Goal: Information Seeking & Learning: Learn about a topic

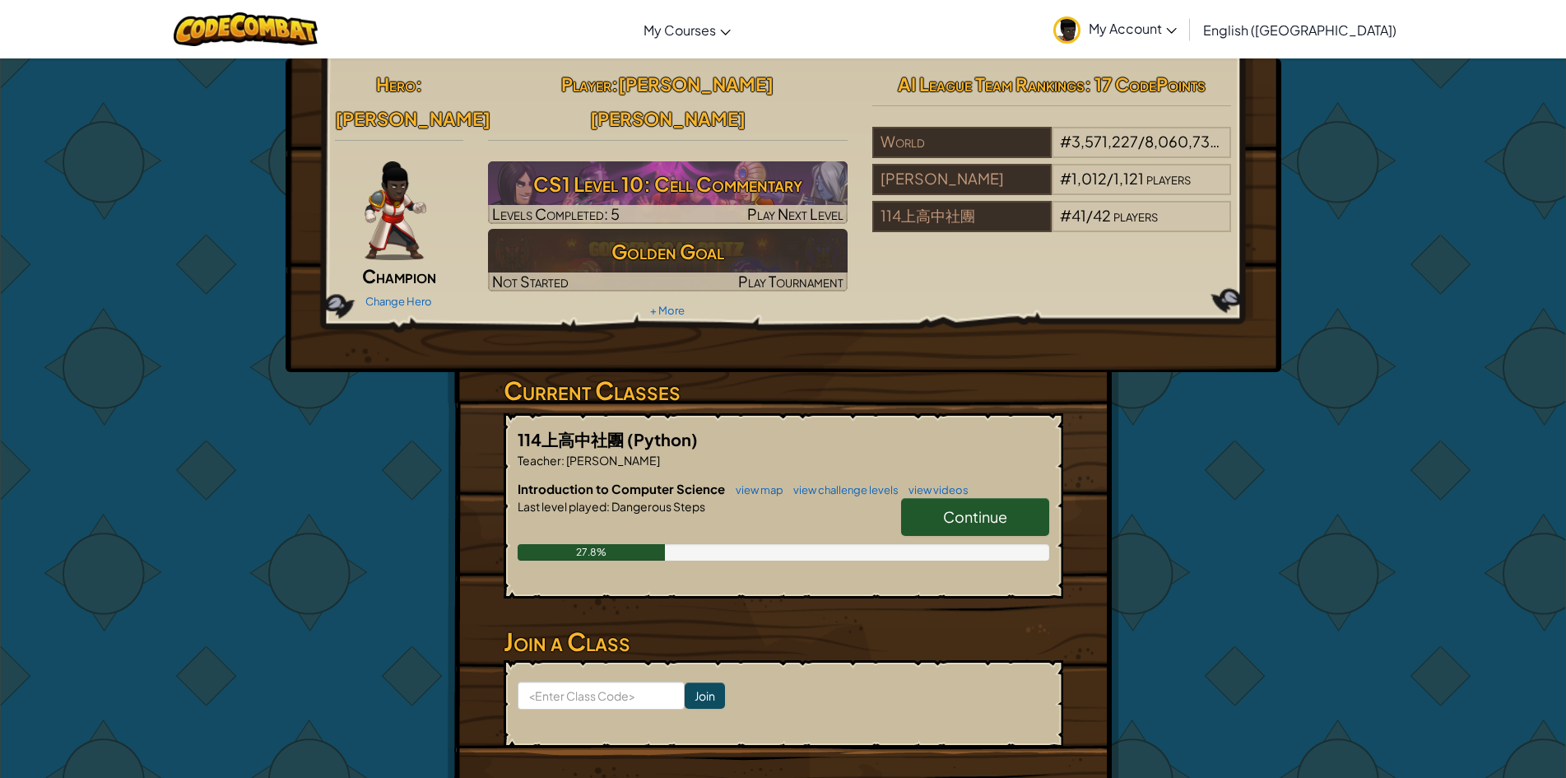
click at [974, 507] on span "Continue" at bounding box center [975, 516] width 64 height 19
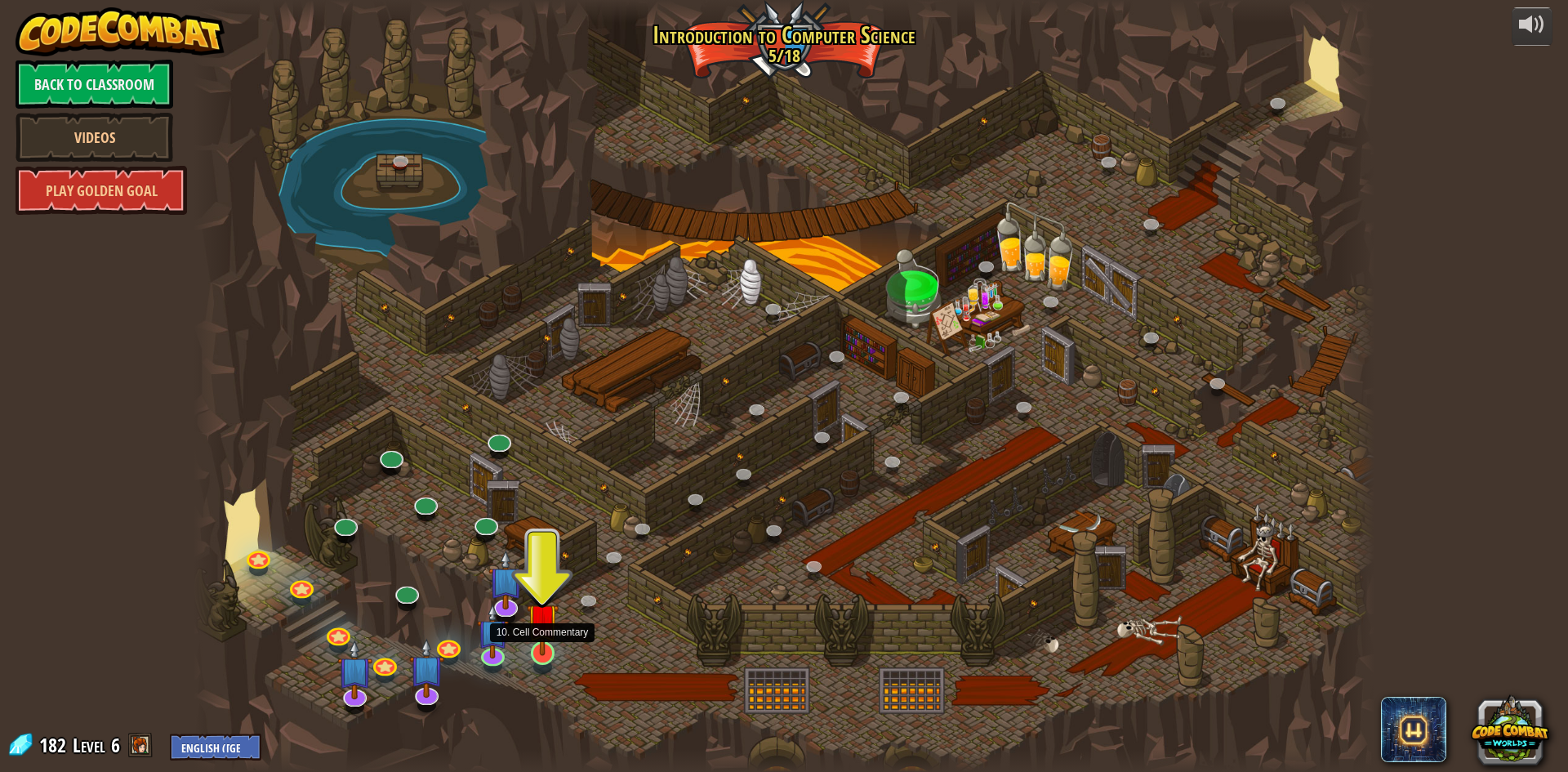
click at [538, 643] on img at bounding box center [543, 618] width 32 height 72
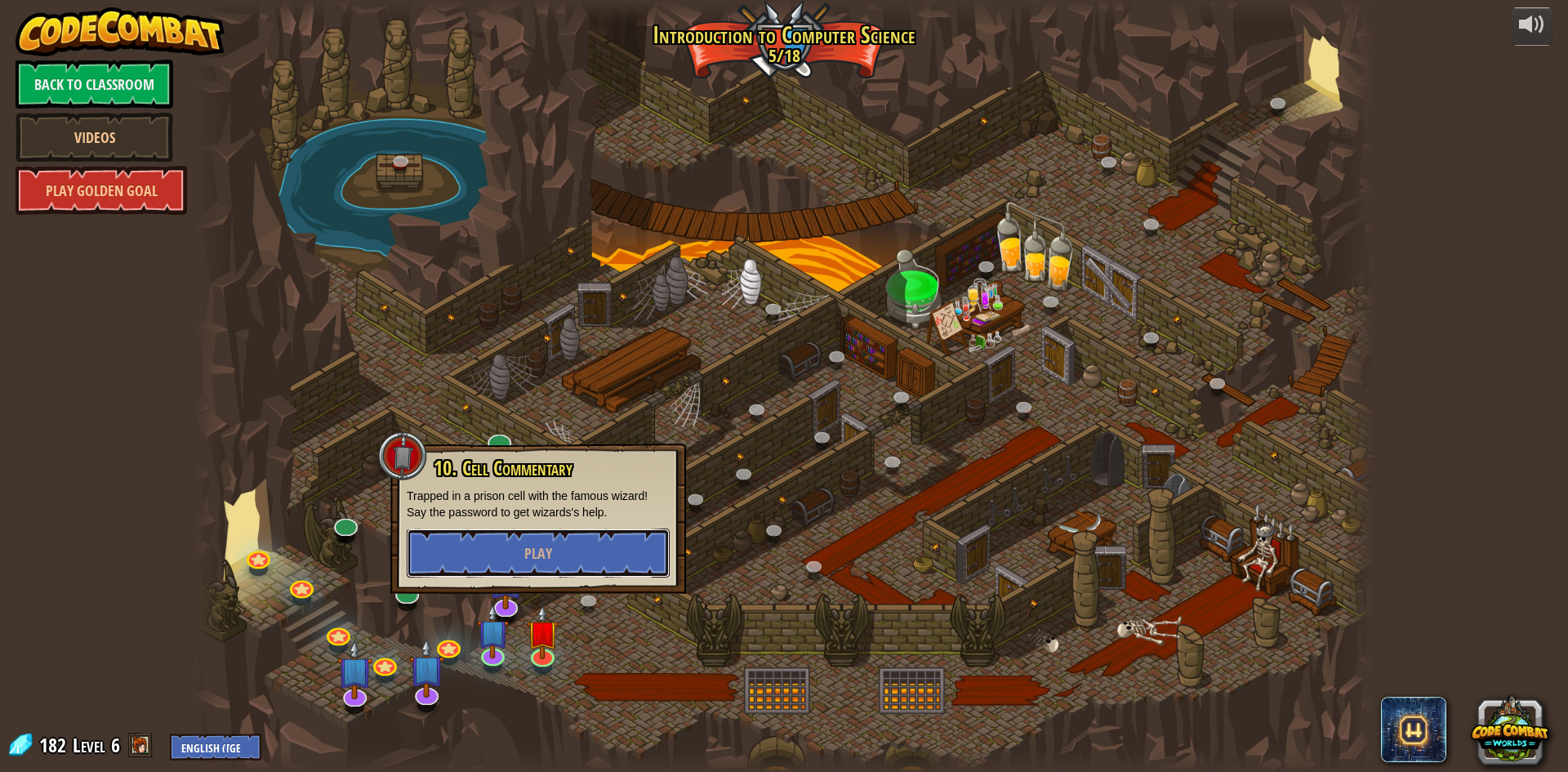
click at [592, 566] on button "Play" at bounding box center [538, 552] width 263 height 49
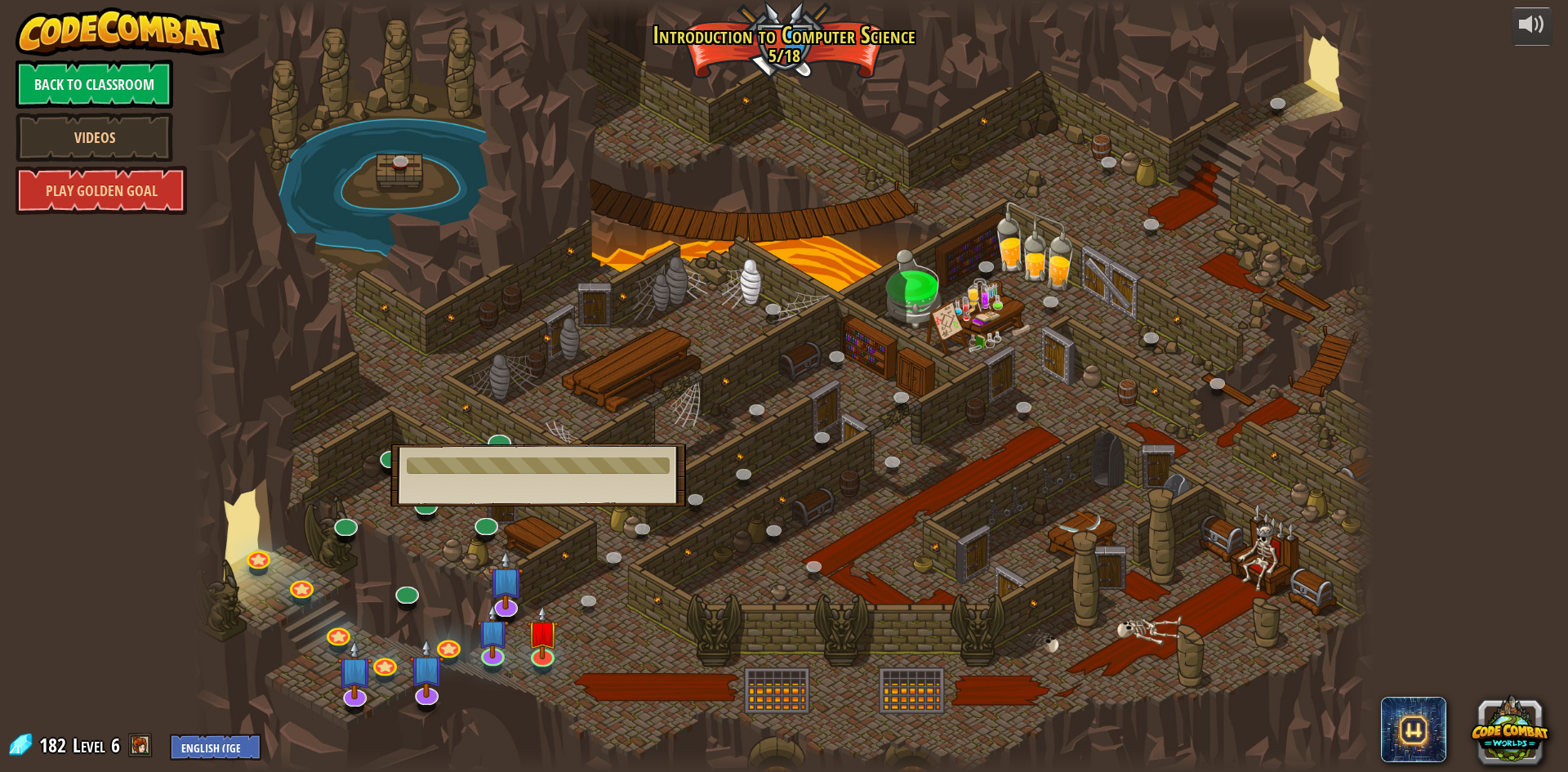
click at [672, 640] on div at bounding box center [784, 386] width 1181 height 772
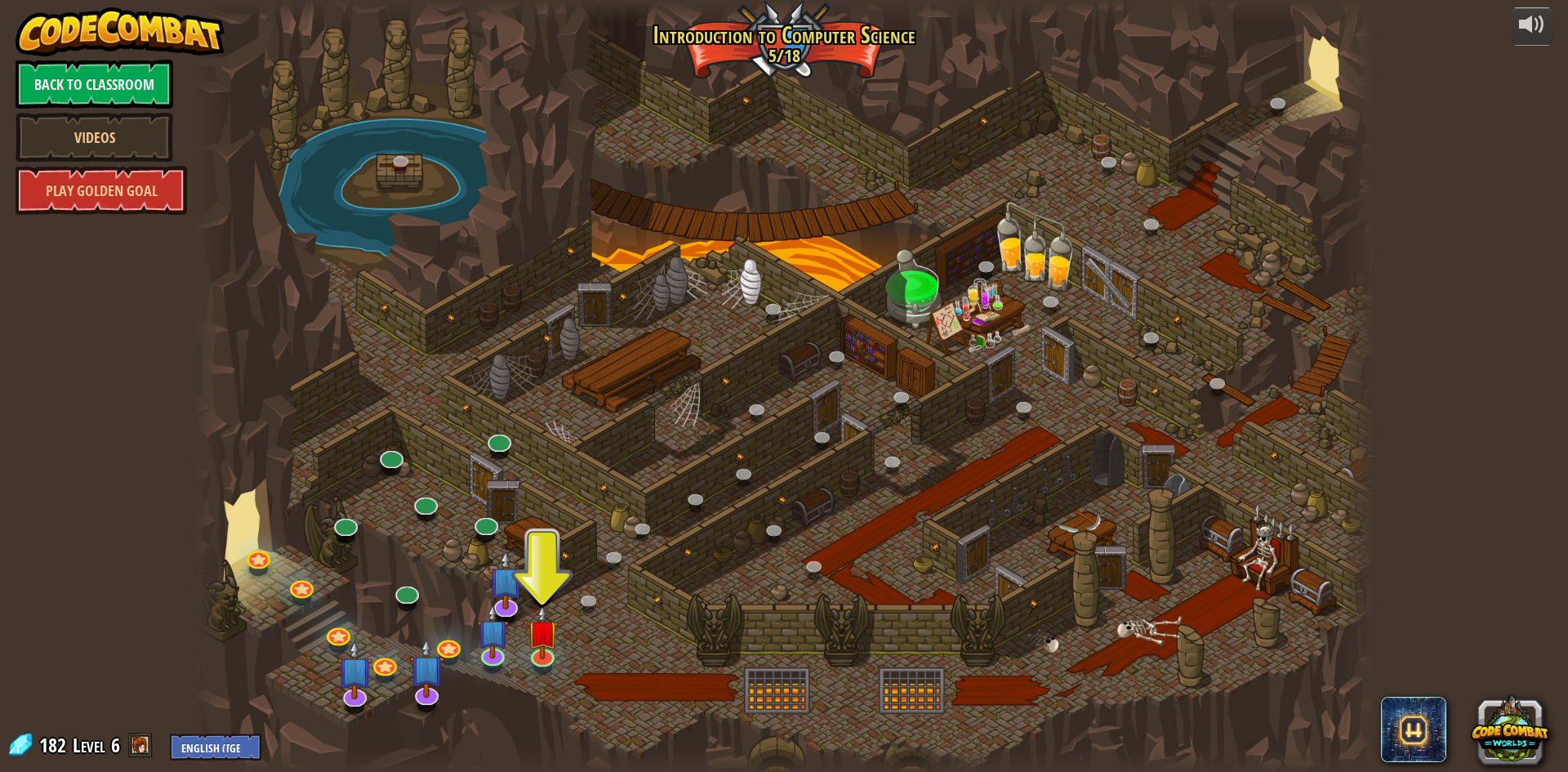
click at [525, 630] on div at bounding box center [784, 386] width 1181 height 772
click at [540, 648] on img at bounding box center [543, 618] width 32 height 72
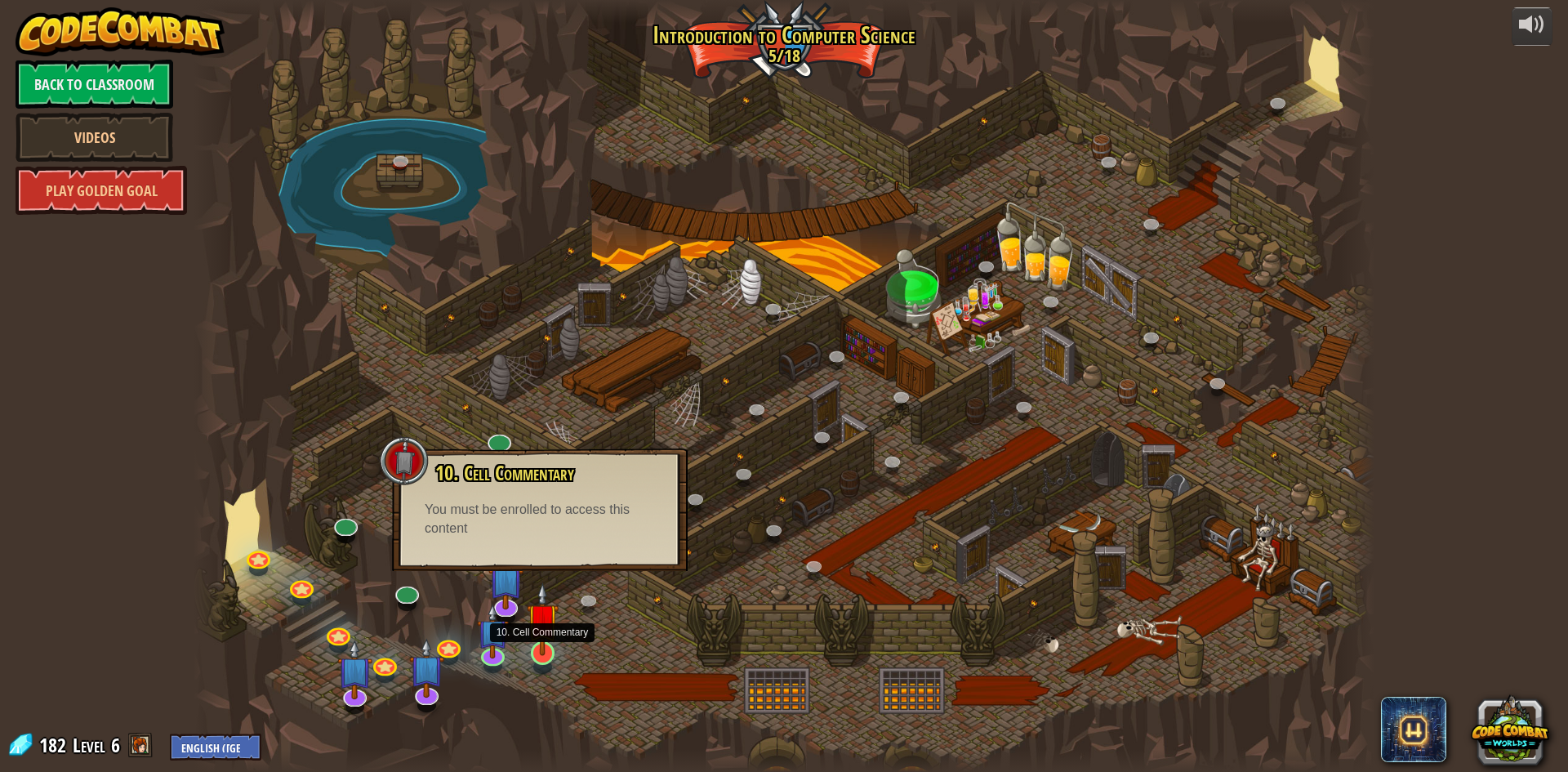
click at [541, 637] on img at bounding box center [543, 618] width 32 height 72
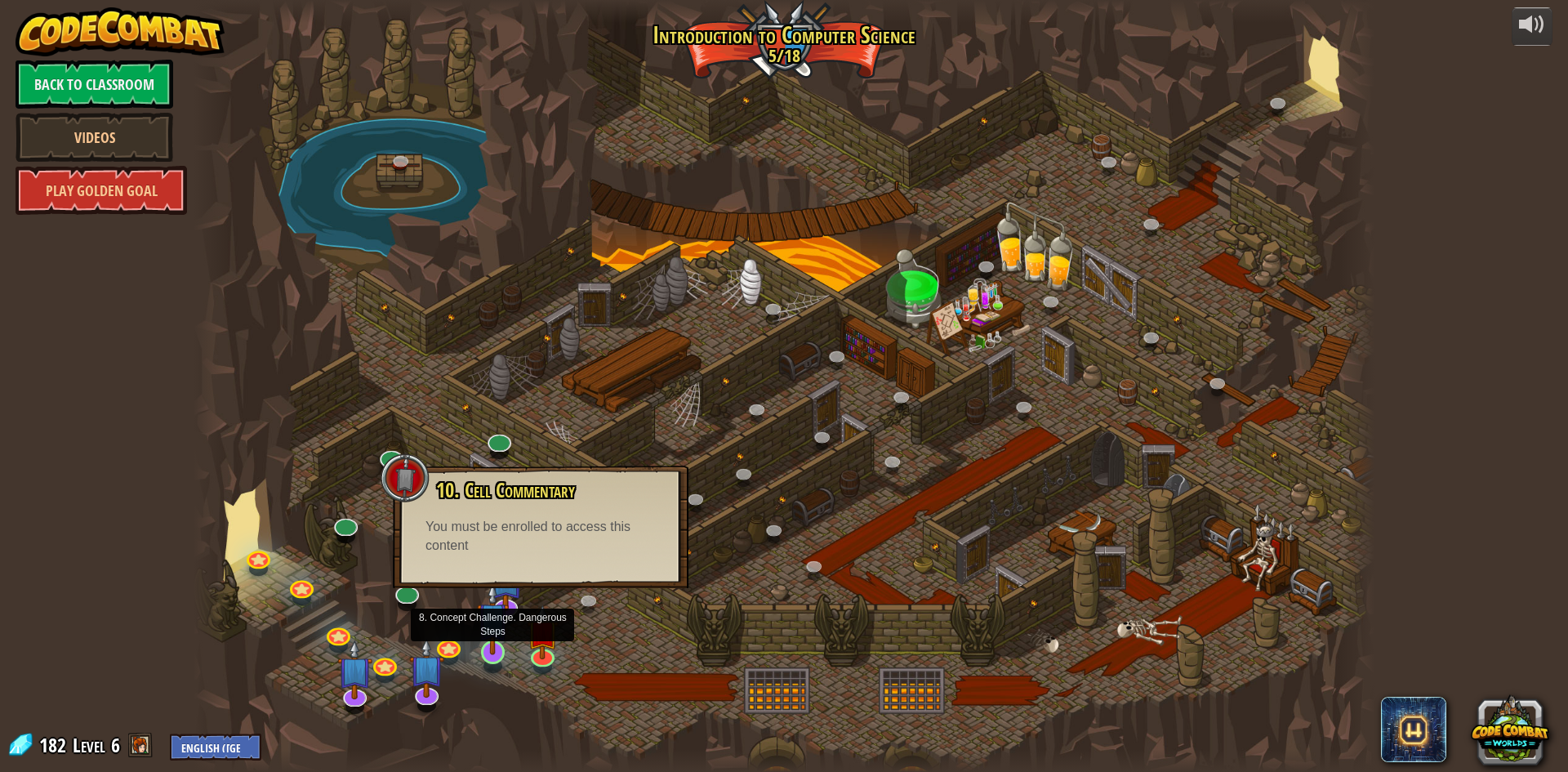
click at [499, 632] on img at bounding box center [493, 617] width 32 height 72
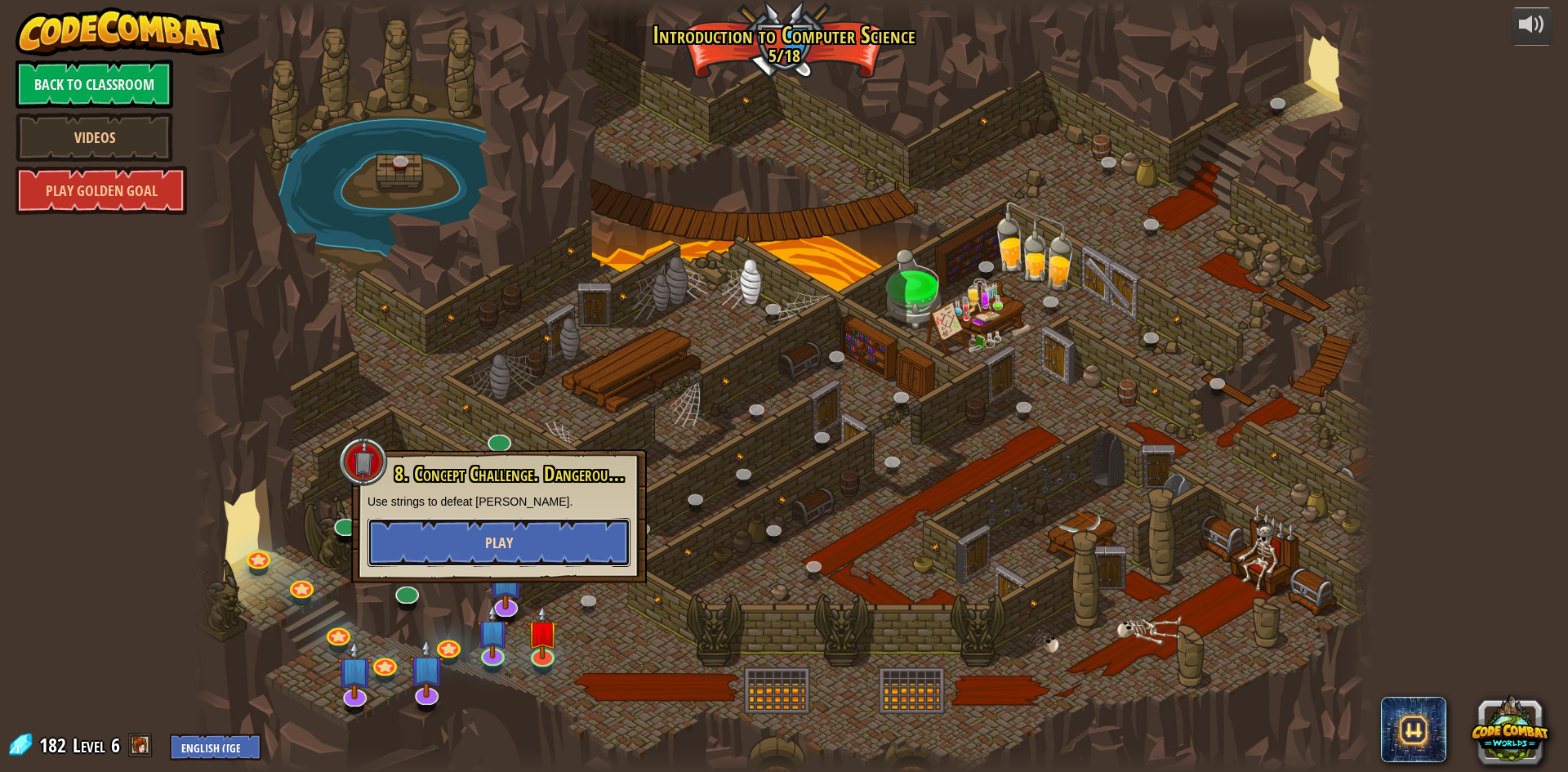
click at [534, 553] on button "Play" at bounding box center [498, 542] width 263 height 49
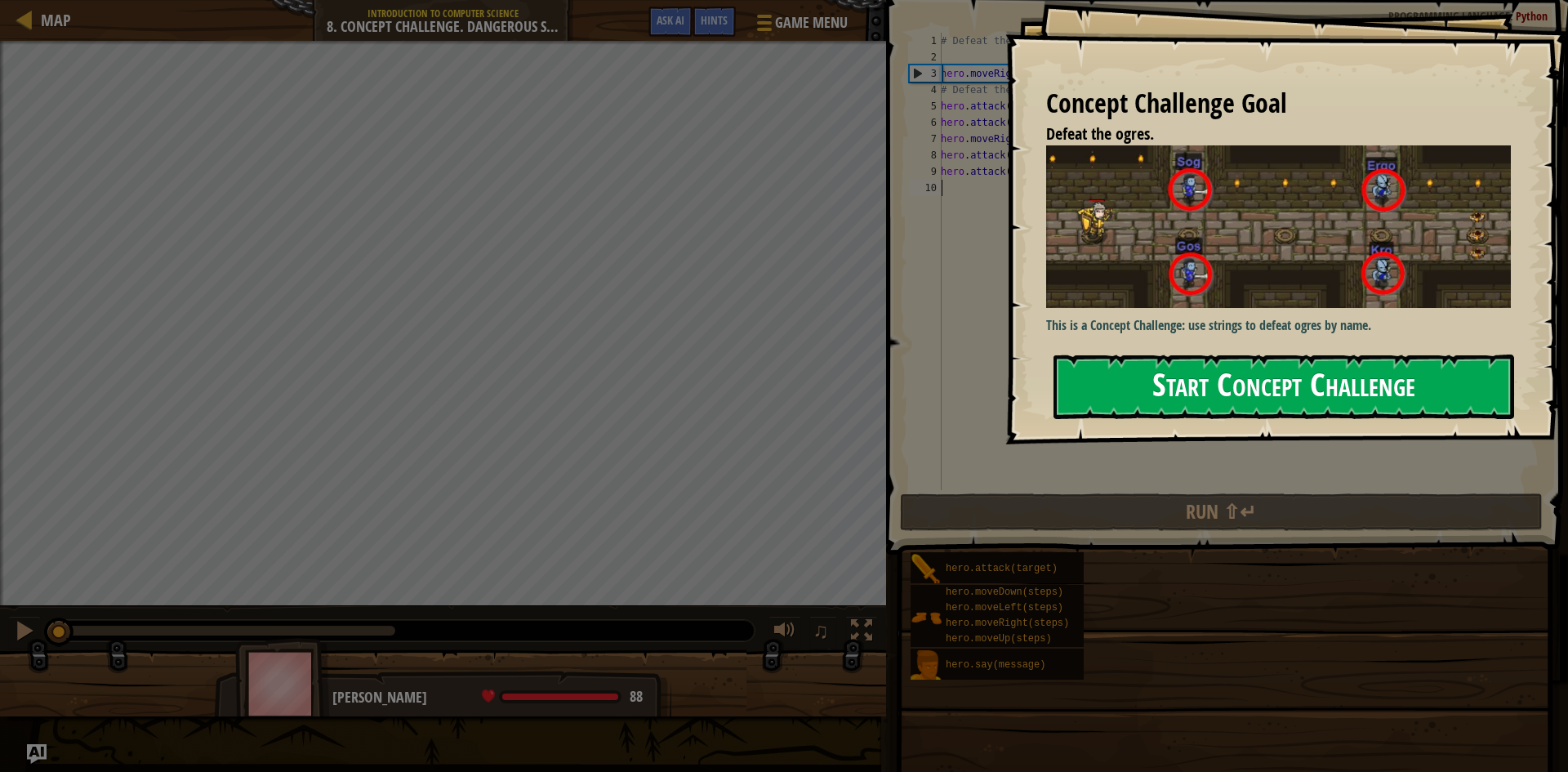
click at [1155, 354] on button "Start Concept Challenge" at bounding box center [1284, 386] width 460 height 64
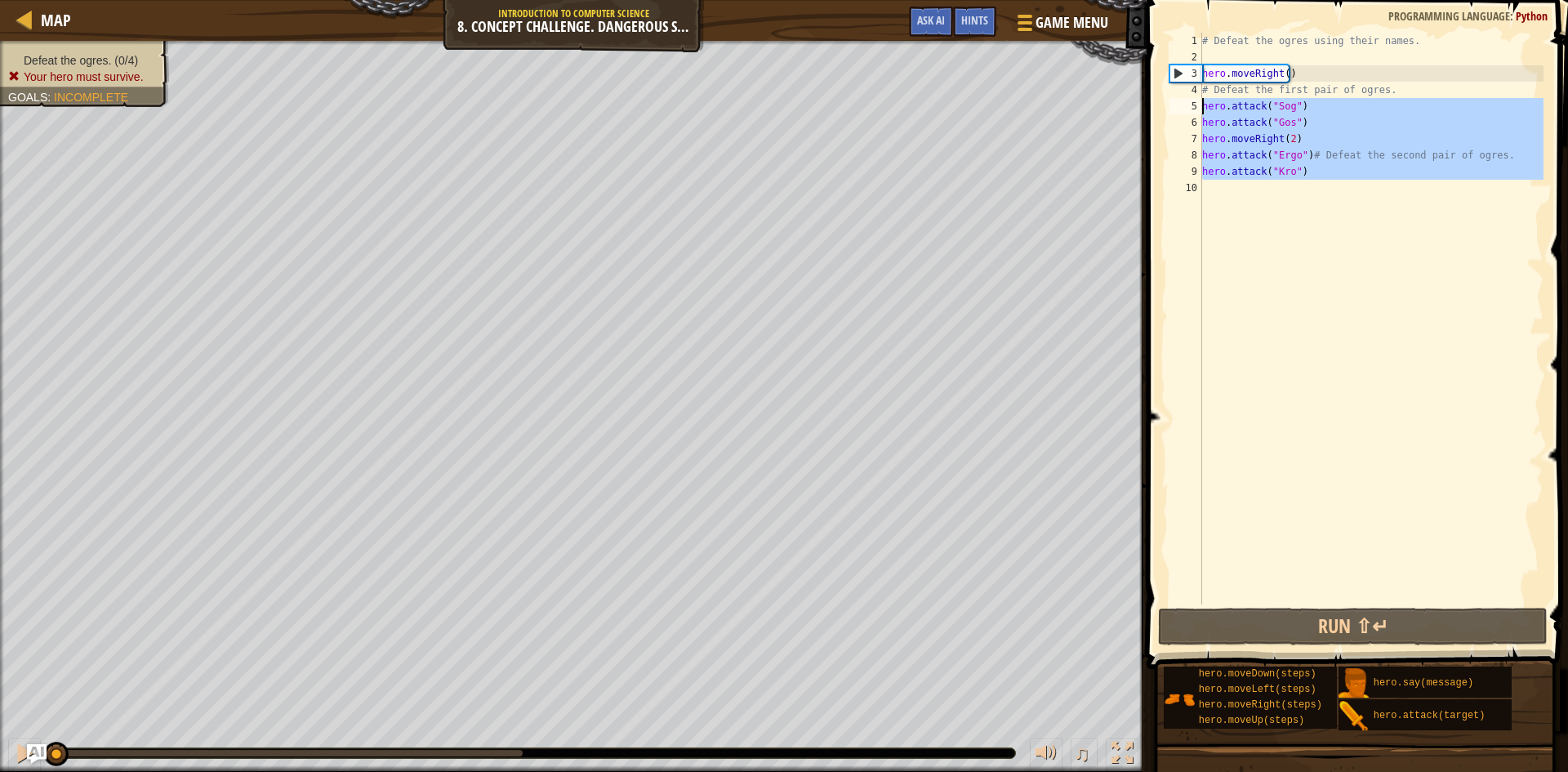
drag, startPoint x: 1042, startPoint y: 184, endPoint x: 1168, endPoint y: 102, distance: 150.3
click at [1168, 102] on div "1 2 3 4 5 6 7 8 9 10 # Defeat the ogres using their names. hero . moveRight ( )…" at bounding box center [1355, 319] width 377 height 572
click at [1299, 156] on div "# Defeat the ogres using their names. hero . moveRight ( ) # Defeat the first p…" at bounding box center [1371, 319] width 344 height 572
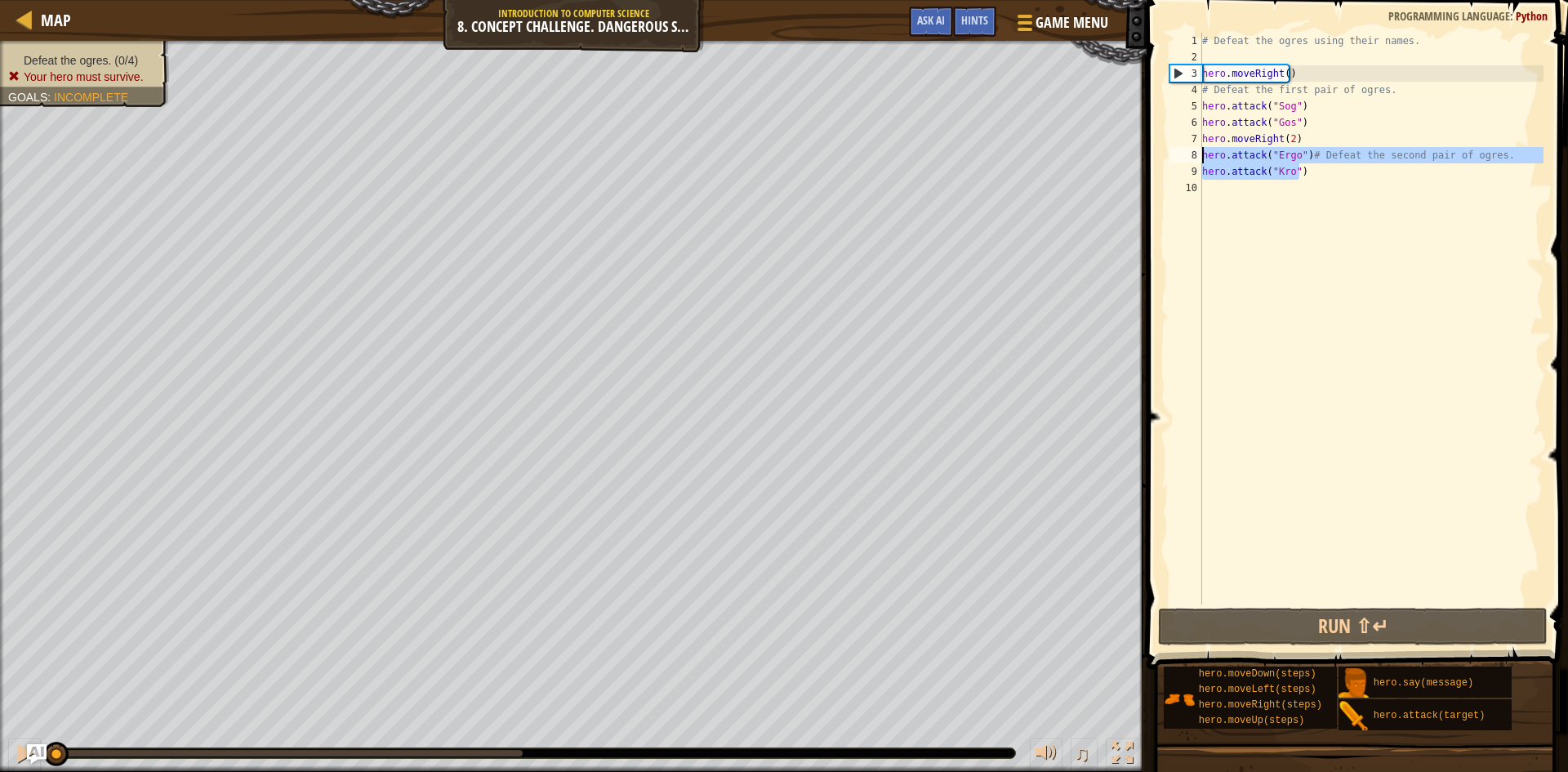
drag, startPoint x: 1309, startPoint y: 179, endPoint x: 1189, endPoint y: 162, distance: 121.2
click at [1189, 162] on div "hero.attack("Ergo")# Defeat the second pair of ogres. 1 2 3 4 5 6 7 8 9 10 # De…" at bounding box center [1355, 319] width 377 height 572
type textarea "hero.attack("Ergo")# Defeat the second pair of ogres. hero.attack("Kro")"
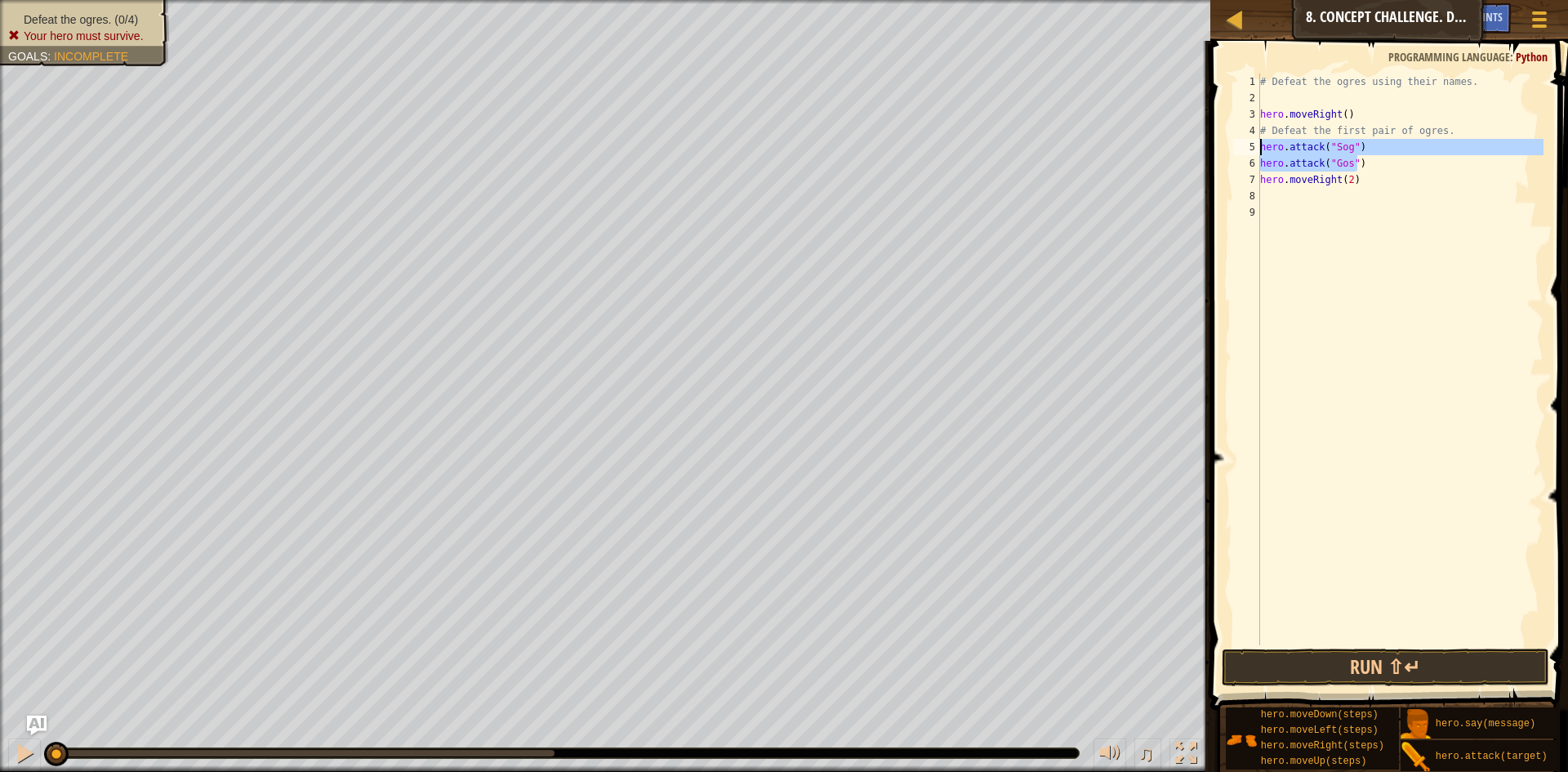
drag, startPoint x: 1269, startPoint y: 119, endPoint x: 1255, endPoint y: 146, distance: 30.4
click at [1255, 146] on div "1 2 3 4 5 6 7 8 9 # Defeat the ogres using their names. hero . moveRight ( ) # …" at bounding box center [1386, 359] width 314 height 572
type textarea "hero.attack("Sog") hero.attack("Gos")"
type textarea "# Defeat the first pair of ogres."
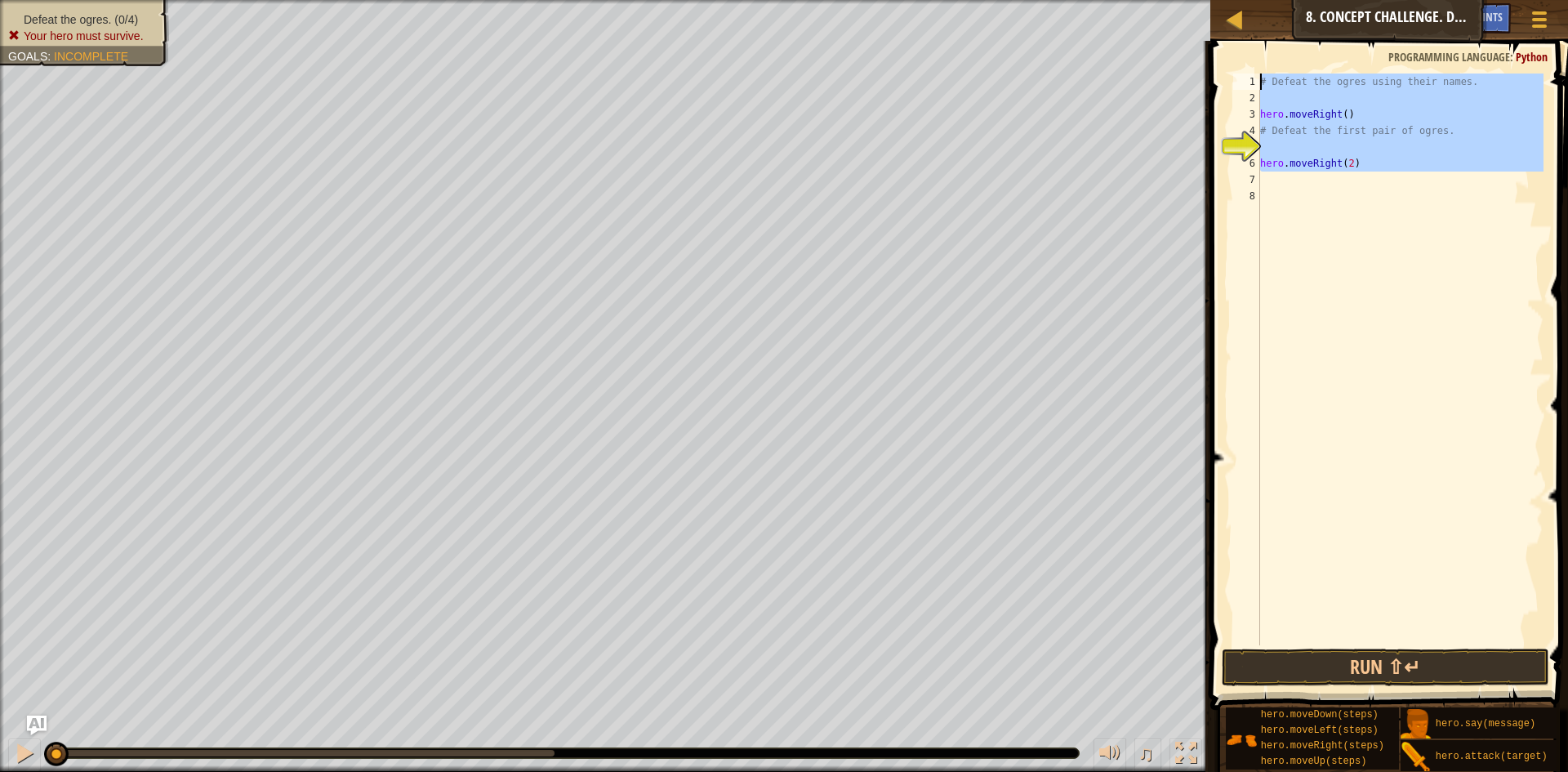
drag, startPoint x: 1390, startPoint y: 182, endPoint x: 1215, endPoint y: 58, distance: 214.5
click at [1215, 58] on div "1 2 3 4 5 6 7 8 # Defeat the ogres using their names. hero . moveRight ( ) # De…" at bounding box center [1386, 407] width 362 height 717
paste textarea "hero.attack("Kro")"
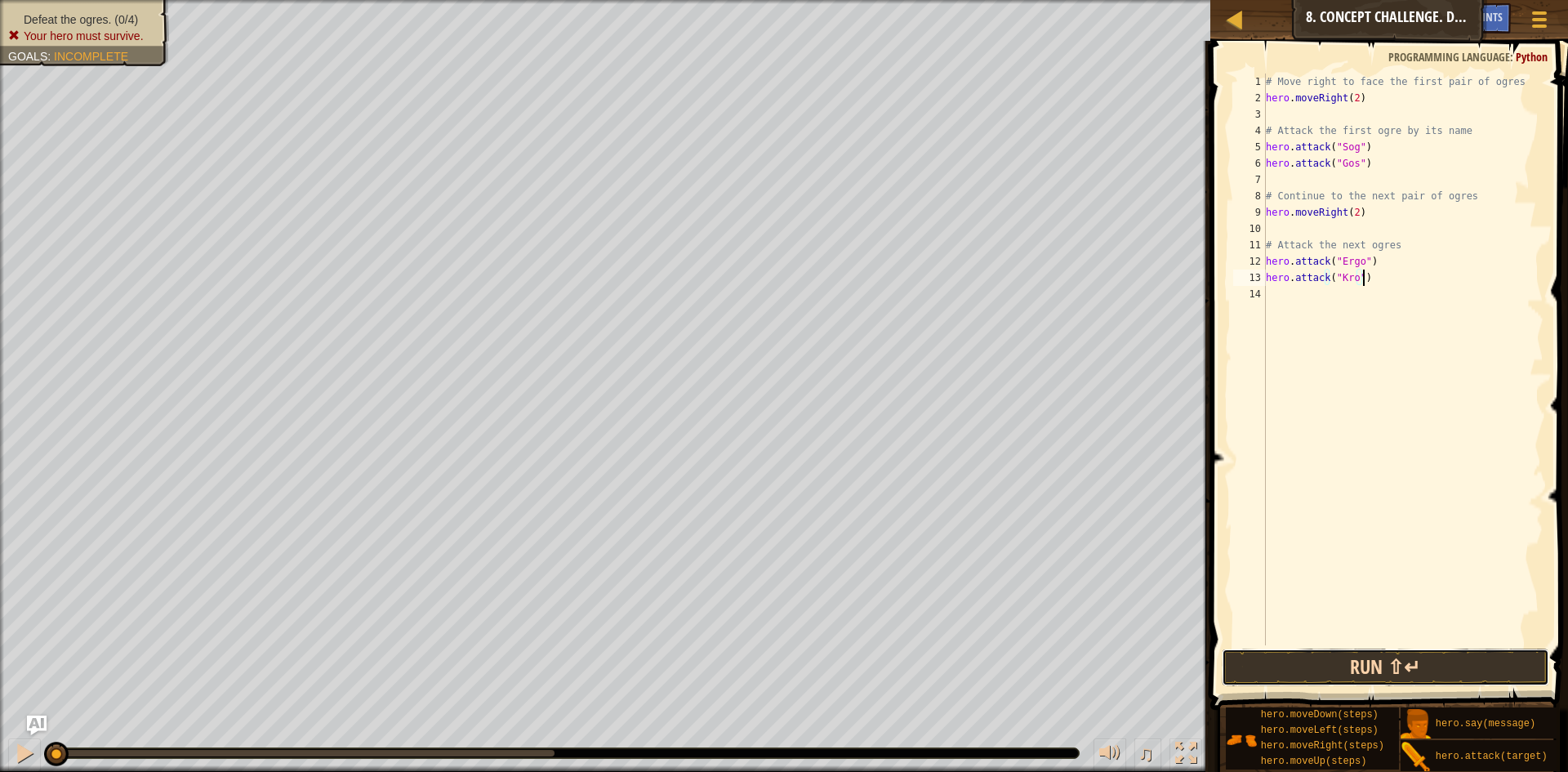
click at [1326, 665] on button "Run ⇧↵" at bounding box center [1385, 667] width 327 height 38
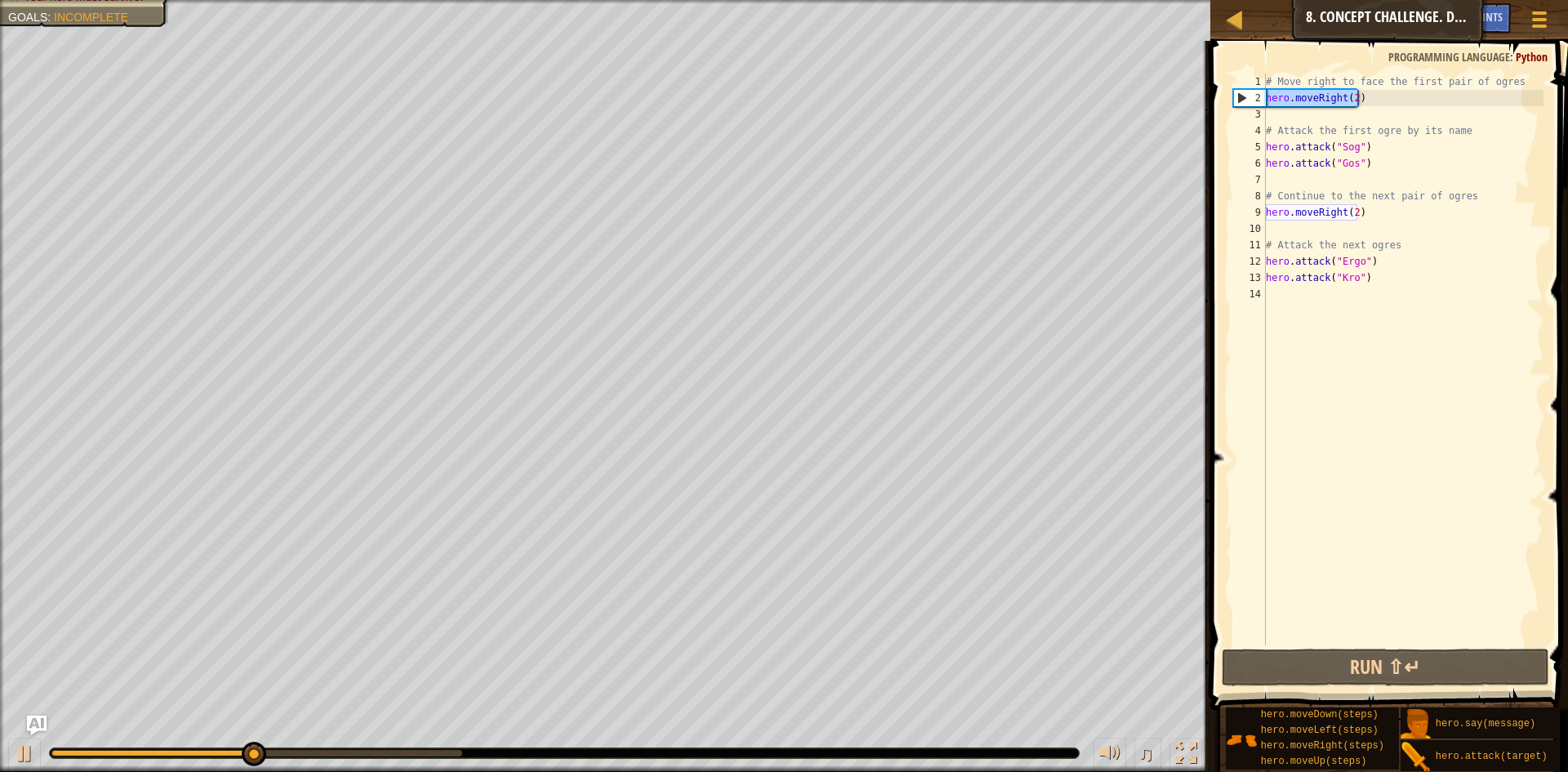
drag, startPoint x: 1381, startPoint y: 102, endPoint x: 1266, endPoint y: 101, distance: 115.0
click at [1266, 101] on div "# Move right to face the first pair of ogres hero . moveRight ( 2 ) # Attack th…" at bounding box center [1402, 375] width 281 height 604
click at [1354, 93] on div "# Move right to face the first pair of ogres hero . moveRight ( 2 ) # Attack th…" at bounding box center [1402, 359] width 281 height 572
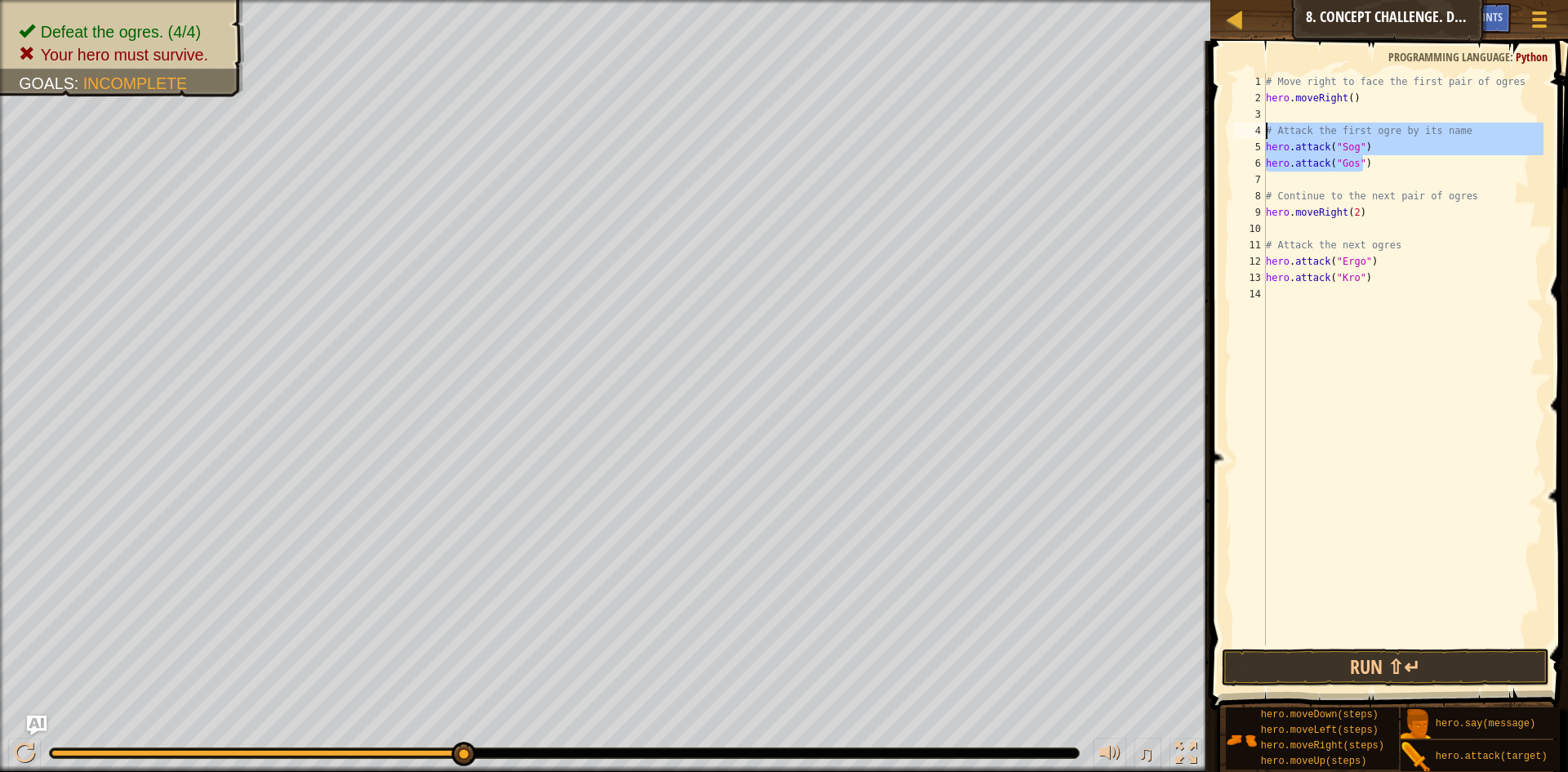
drag, startPoint x: 1345, startPoint y: 157, endPoint x: 1258, endPoint y: 136, distance: 89.5
click at [1258, 136] on div "hero.moveRight() 1 2 3 4 5 6 7 8 9 10 11 12 13 14 # Move right to face the firs…" at bounding box center [1386, 359] width 314 height 572
click at [1359, 171] on div "# Move right to face the first pair of ogres hero . moveRight ( ) # Attack the …" at bounding box center [1402, 359] width 281 height 572
drag, startPoint x: 1367, startPoint y: 167, endPoint x: 1259, endPoint y: 154, distance: 108.8
click at [1260, 154] on div "hero.attack("Gos") 1 2 3 4 5 6 7 8 9 10 11 12 13 14 # Move right to face the fi…" at bounding box center [1386, 359] width 314 height 572
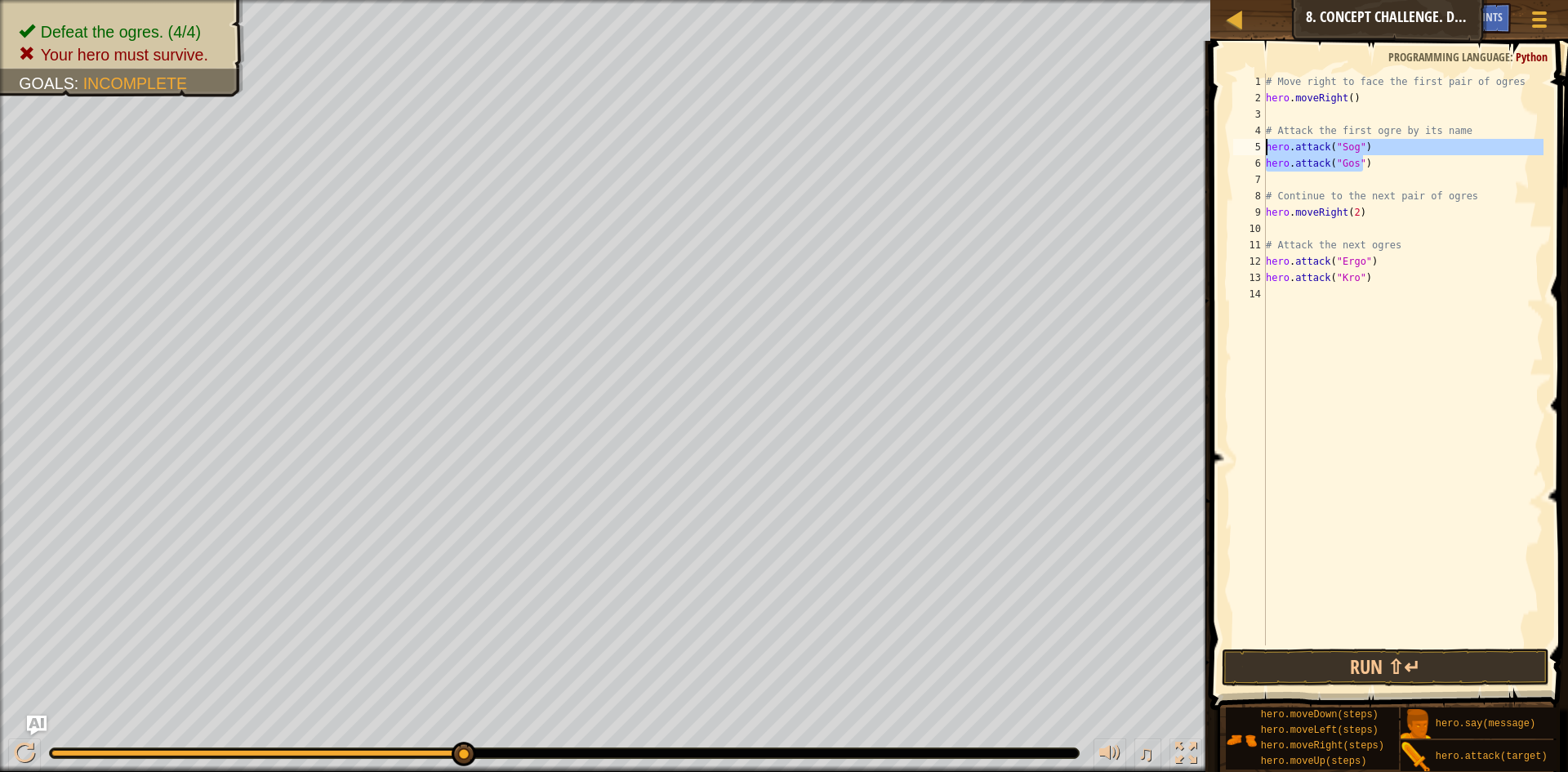
type textarea "hero.attack("Sog") hero.attack("Gos")"
click at [1409, 177] on div "# Move right to face the first pair of ogres hero . moveRight ( ) # Attack the …" at bounding box center [1402, 375] width 281 height 604
paste textarea "hero.attack("Gos")"
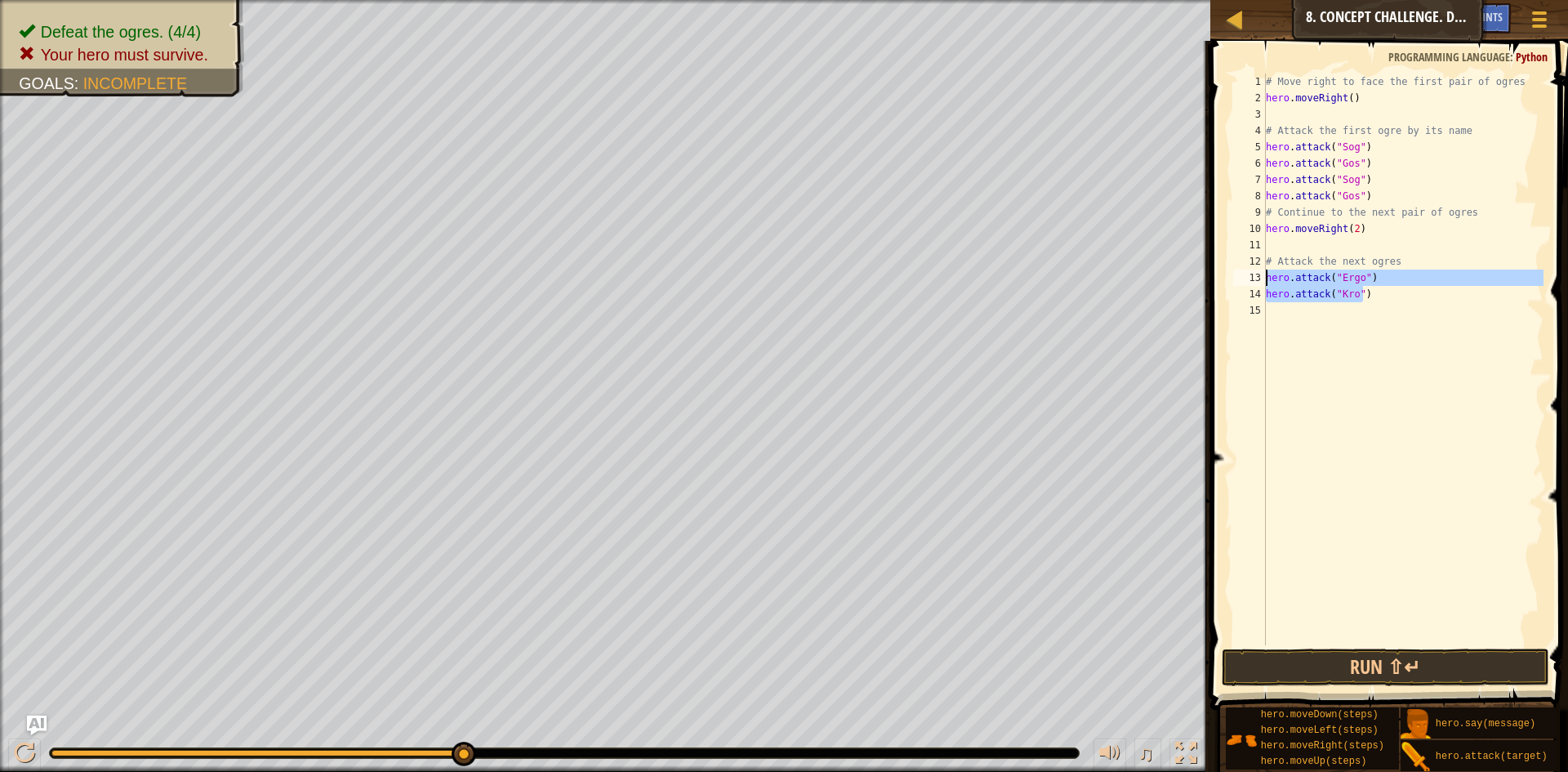
drag, startPoint x: 1377, startPoint y: 295, endPoint x: 1257, endPoint y: 271, distance: 122.4
click at [1257, 271] on div "hero.attack("Gos") 1 2 3 4 5 6 7 8 9 10 11 12 13 14 15 # Move right to face the…" at bounding box center [1386, 359] width 314 height 572
click at [1426, 299] on div "# Move right to face the first pair of ogres hero . moveRight ( ) # Attack the …" at bounding box center [1402, 359] width 281 height 572
type textarea "hero.attack("Kro")"
paste textarea "hero.attack("Kro")"
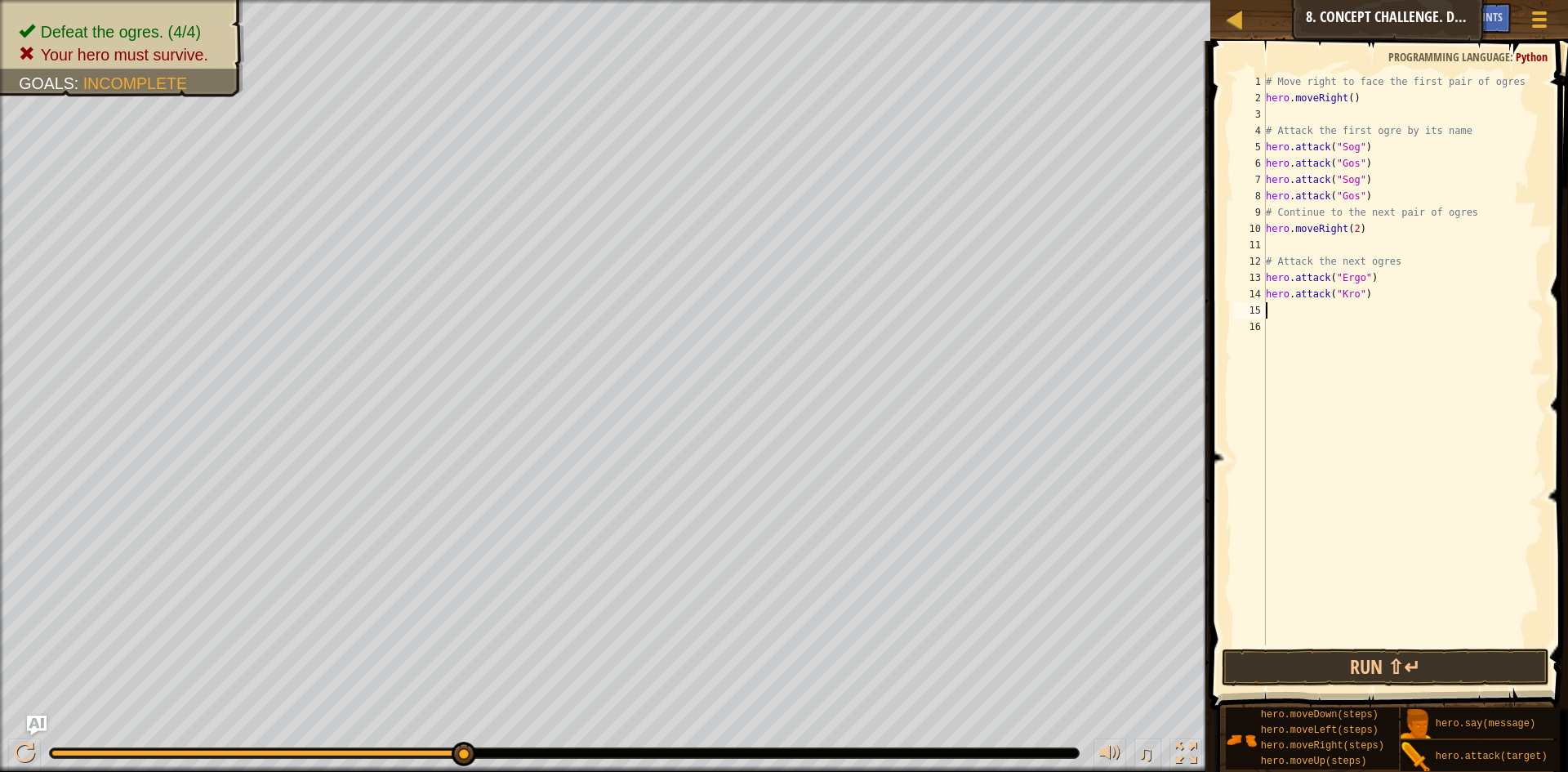
type textarea "hero.attack("Kro")"
click at [1359, 652] on button "Run ⇧↵" at bounding box center [1385, 667] width 327 height 38
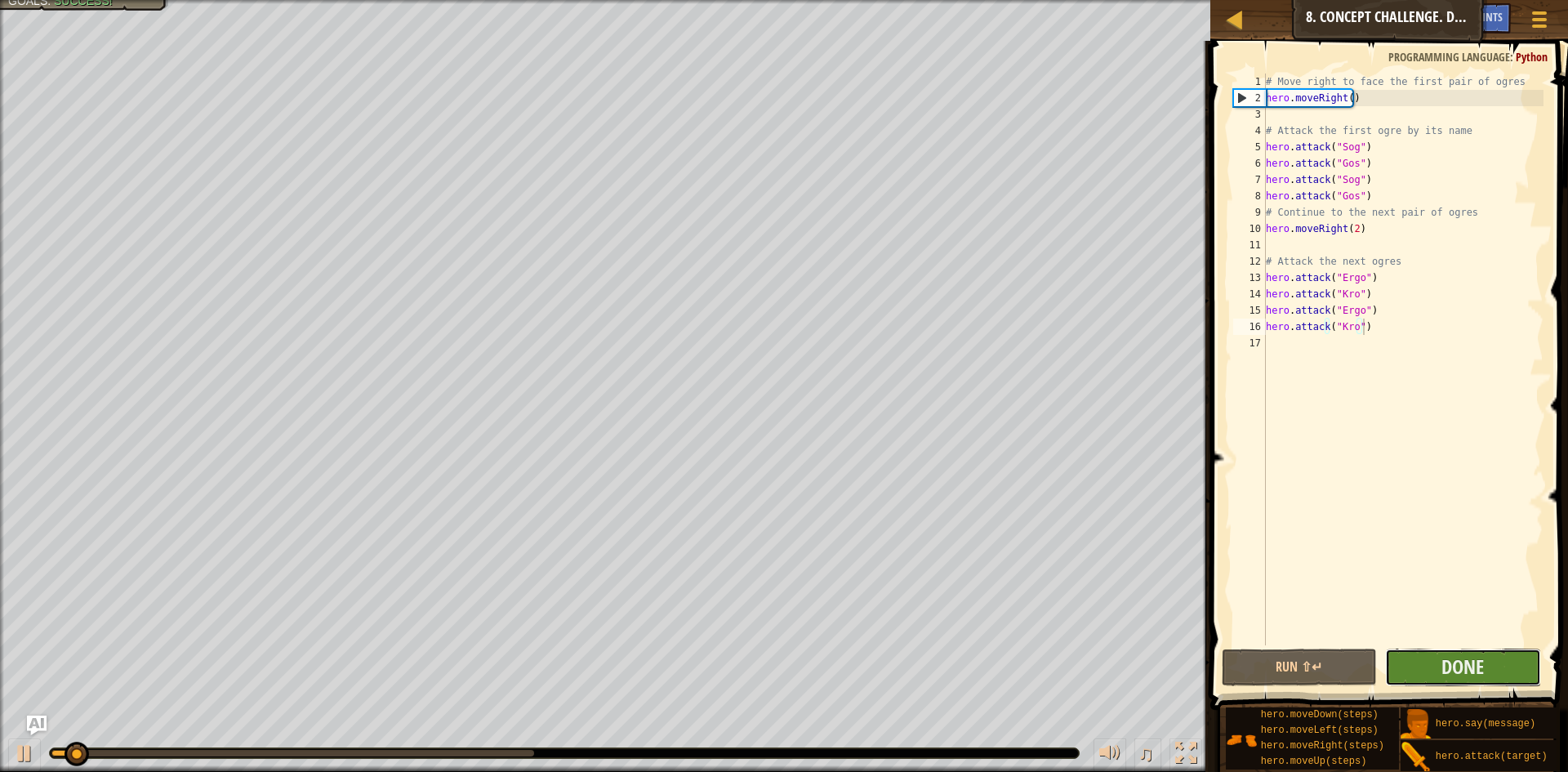
click at [1428, 656] on button "Done" at bounding box center [1463, 667] width 156 height 38
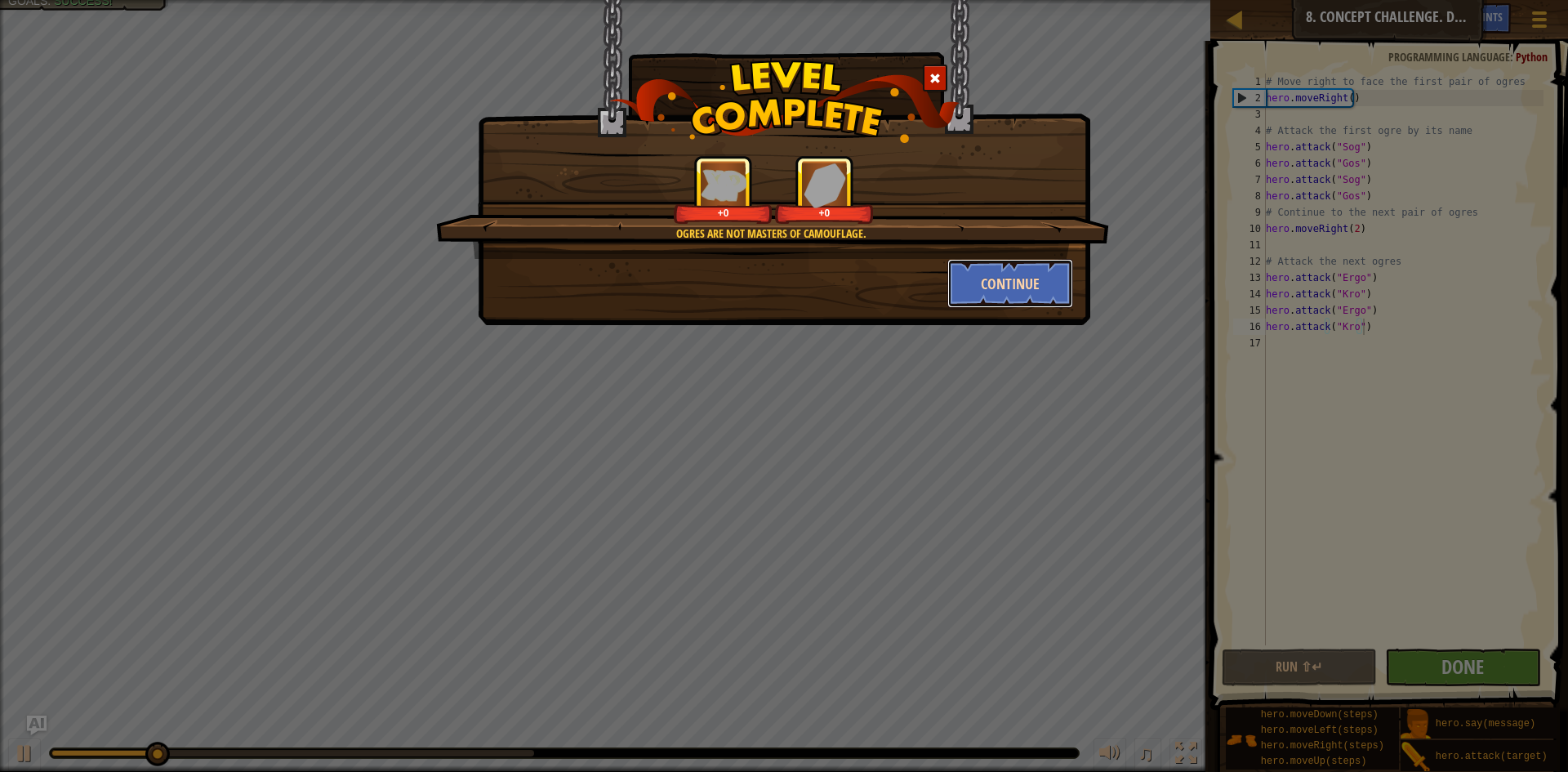
click at [1005, 283] on button "Continue" at bounding box center [1011, 283] width 127 height 49
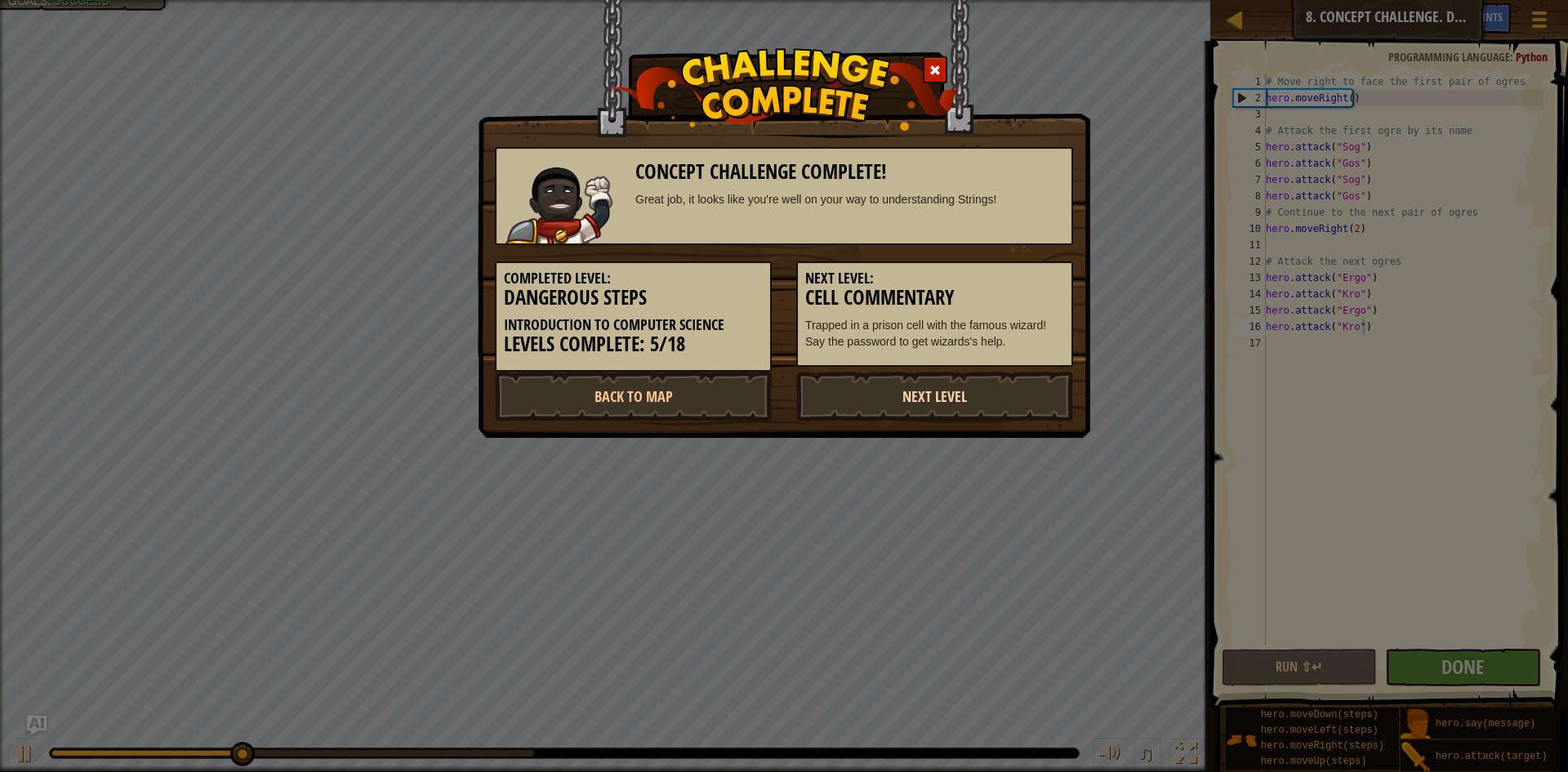
click at [1005, 394] on link "Next Level" at bounding box center [934, 395] width 277 height 49
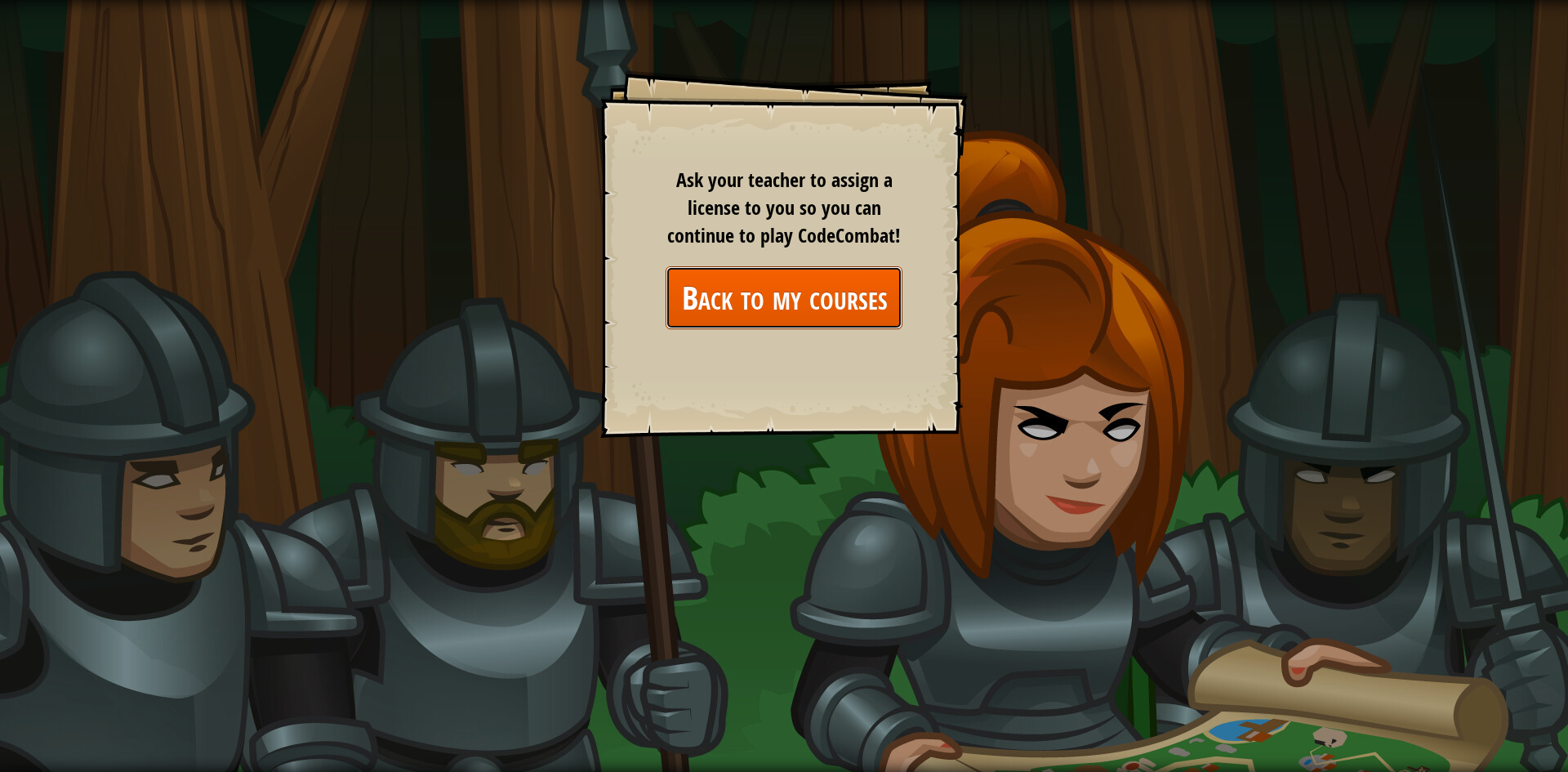
click at [837, 293] on link "Back to my courses" at bounding box center [784, 297] width 237 height 63
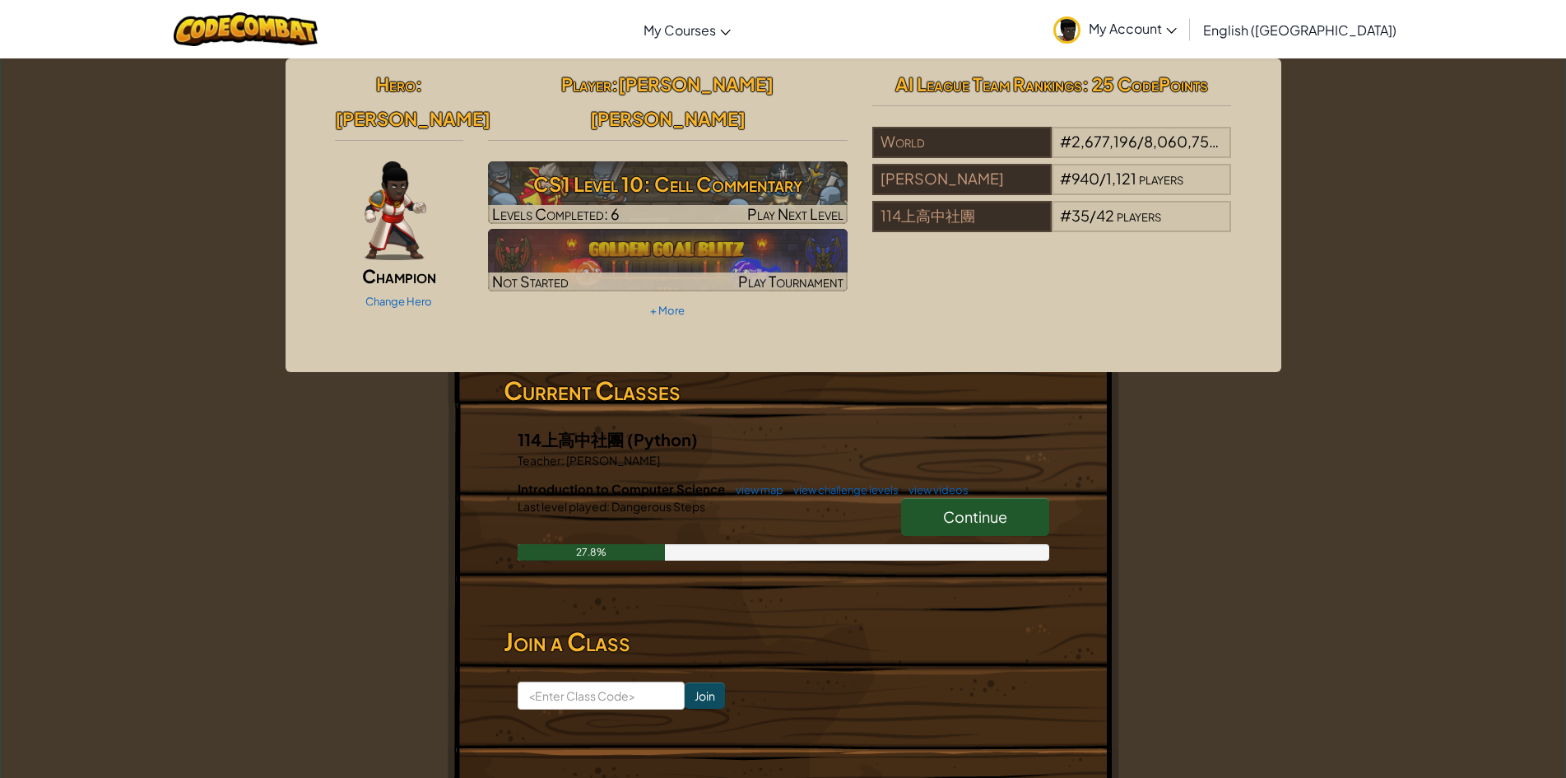
click at [969, 507] on span "Continue" at bounding box center [975, 516] width 64 height 19
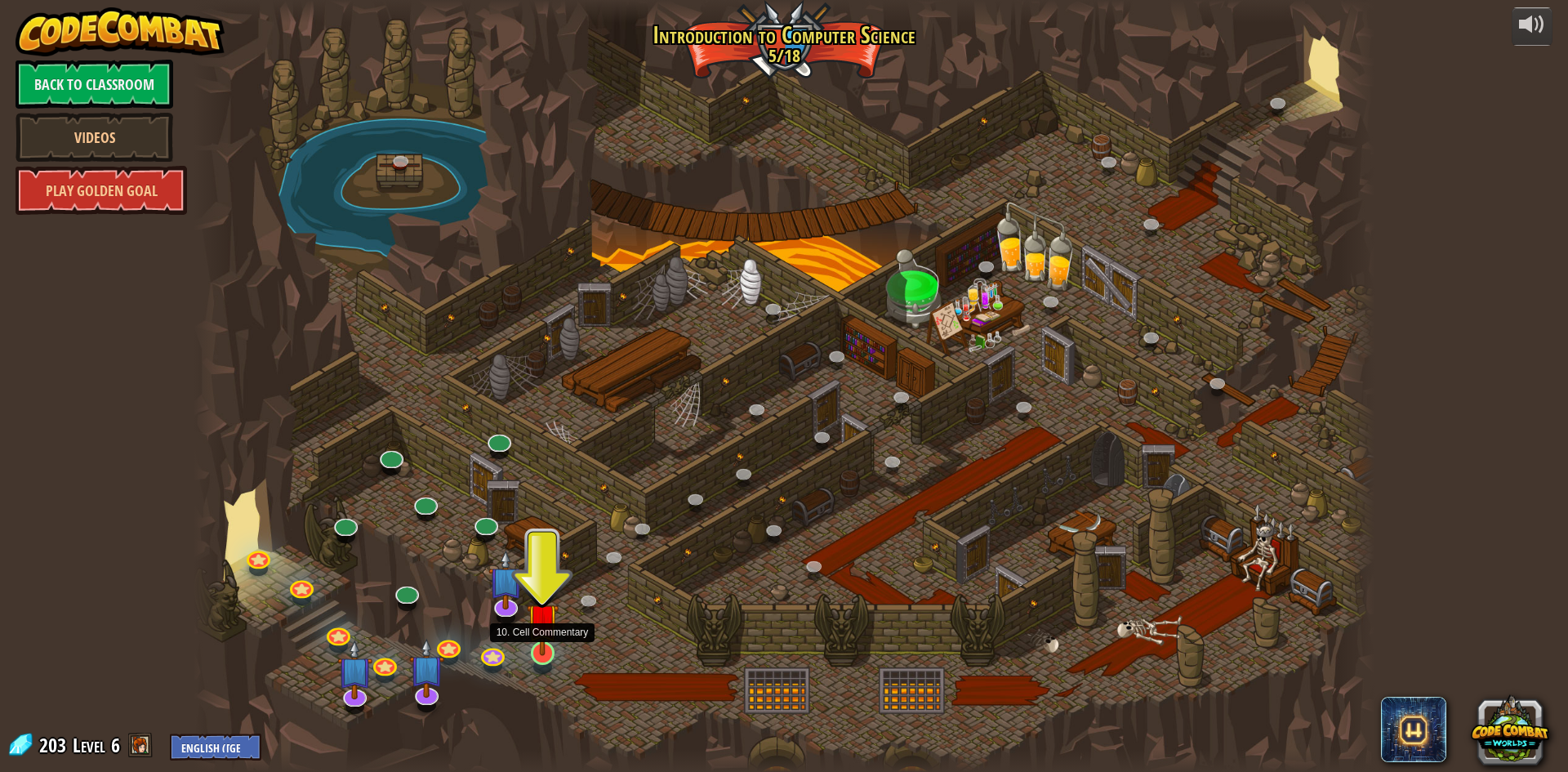
click at [550, 643] on img at bounding box center [543, 618] width 32 height 72
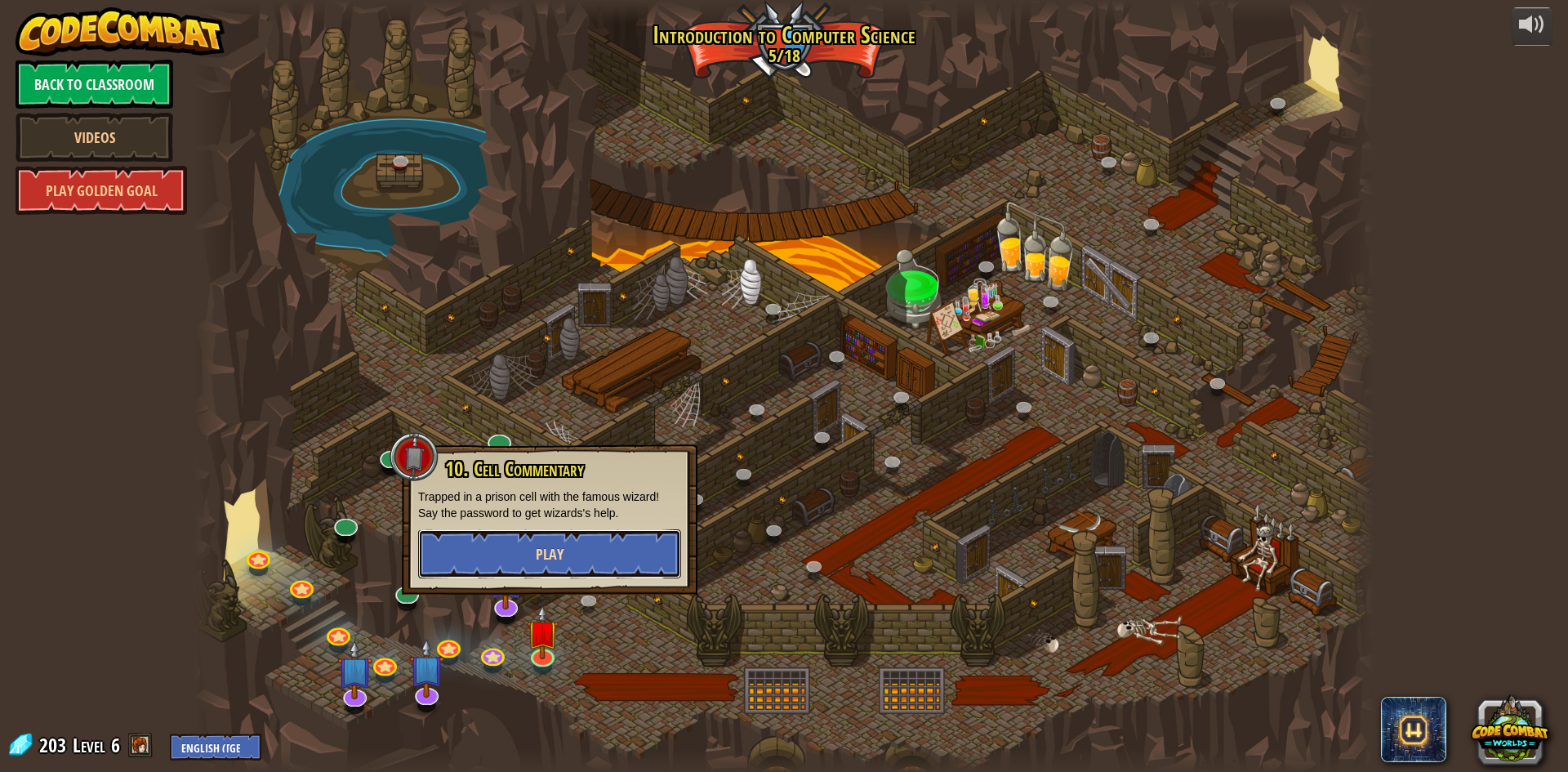
click at [619, 559] on button "Play" at bounding box center [549, 553] width 263 height 49
